Goal: Task Accomplishment & Management: Use online tool/utility

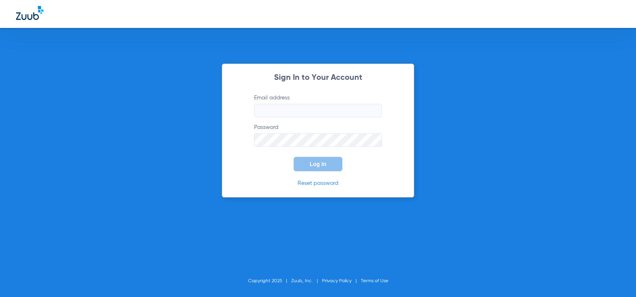
click at [300, 114] on input "Email address" at bounding box center [318, 111] width 128 height 14
type input "[EMAIL_ADDRESS][DOMAIN_NAME]"
click at [294, 157] on button "Log In" at bounding box center [318, 164] width 49 height 14
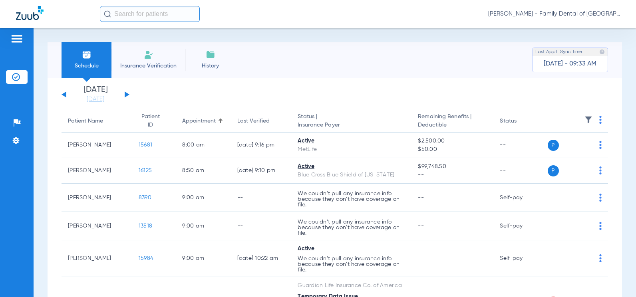
click at [127, 94] on button at bounding box center [127, 94] width 5 height 6
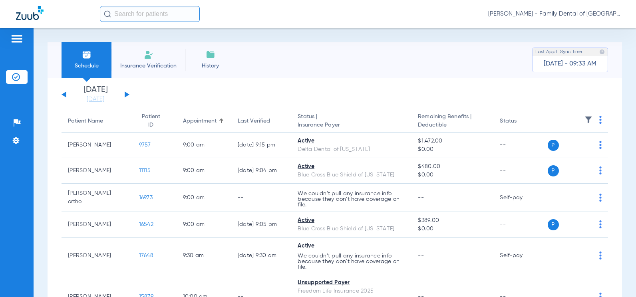
click at [127, 94] on button at bounding box center [127, 94] width 5 height 6
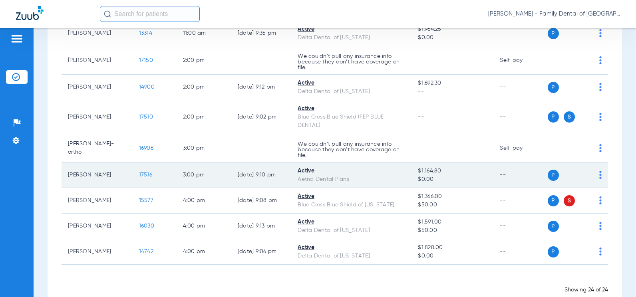
scroll to position [520, 0]
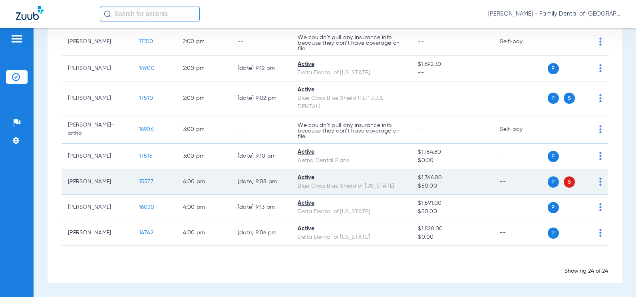
click at [599, 182] on img at bounding box center [600, 182] width 2 height 8
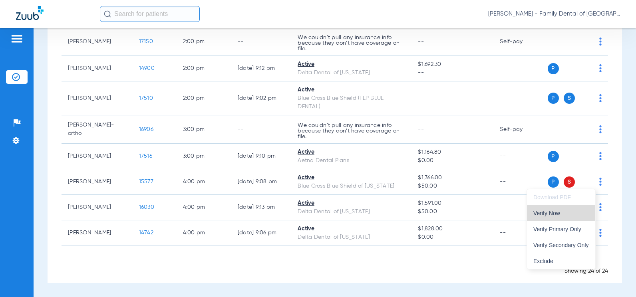
click at [571, 218] on button "Verify Now" at bounding box center [561, 213] width 68 height 16
